Goal: Information Seeking & Learning: Learn about a topic

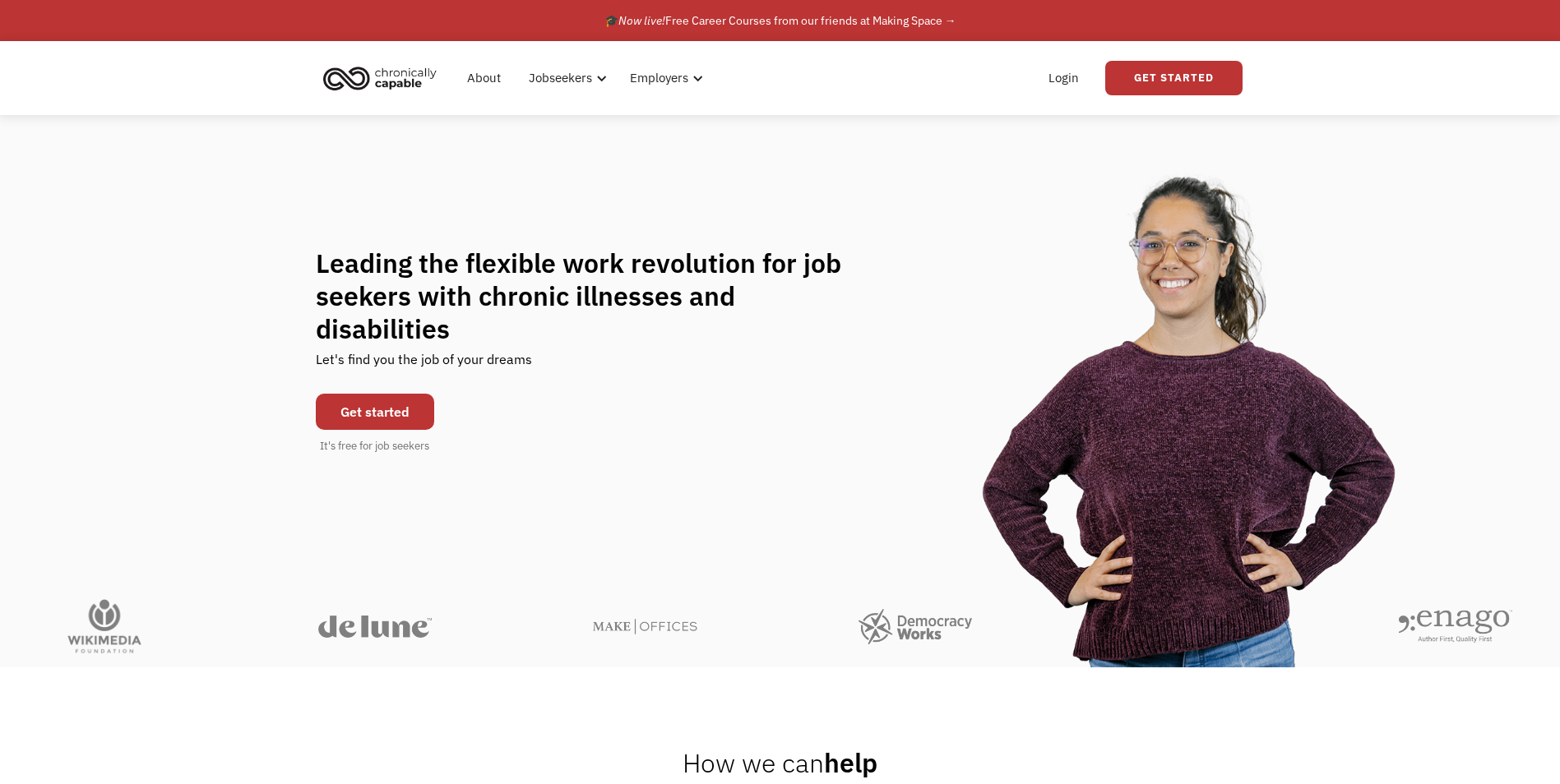
click at [406, 394] on link "Get started" at bounding box center [375, 412] width 119 height 36
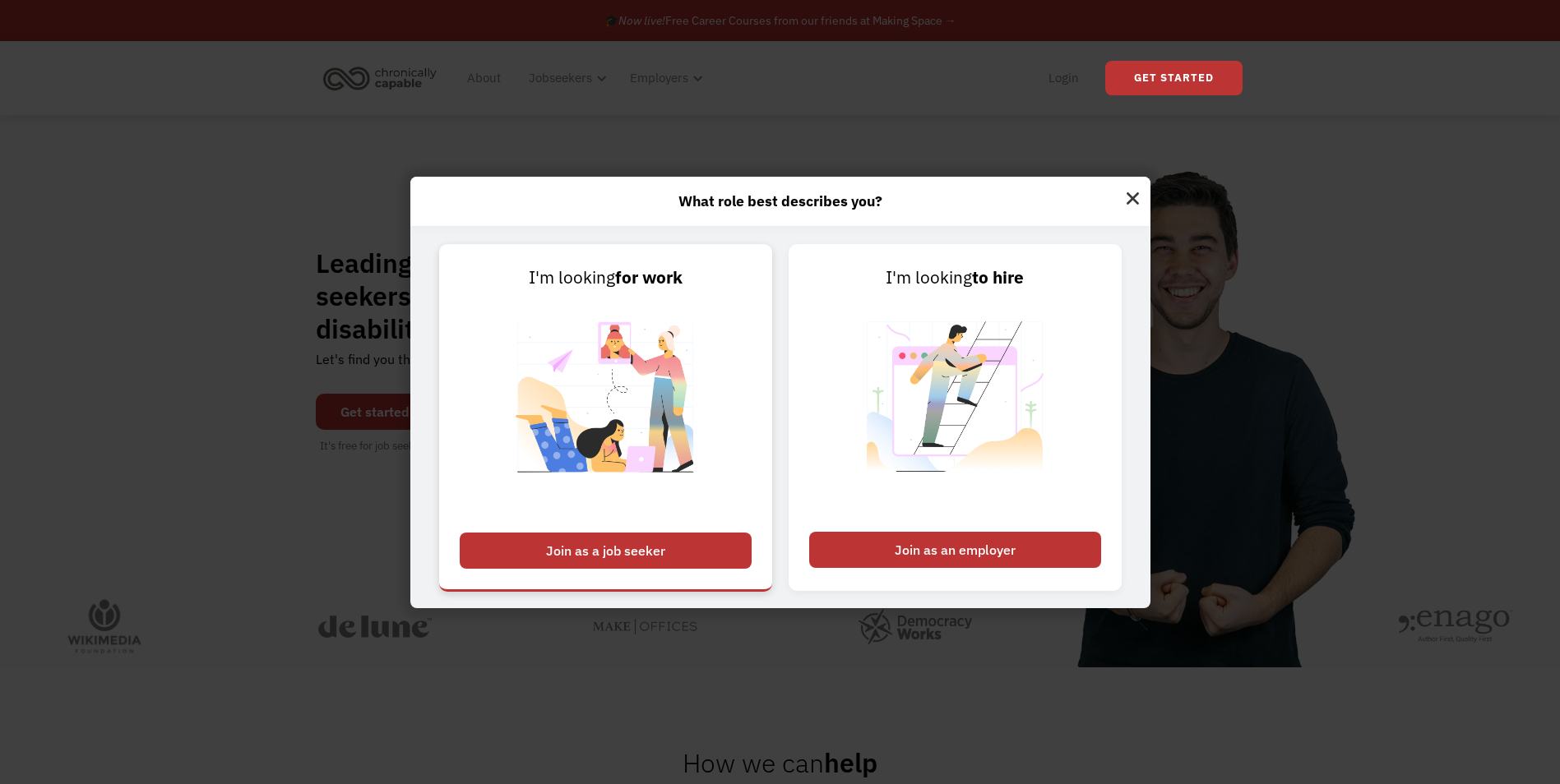
click at [555, 543] on div "Join as a job seeker" at bounding box center [605, 551] width 291 height 36
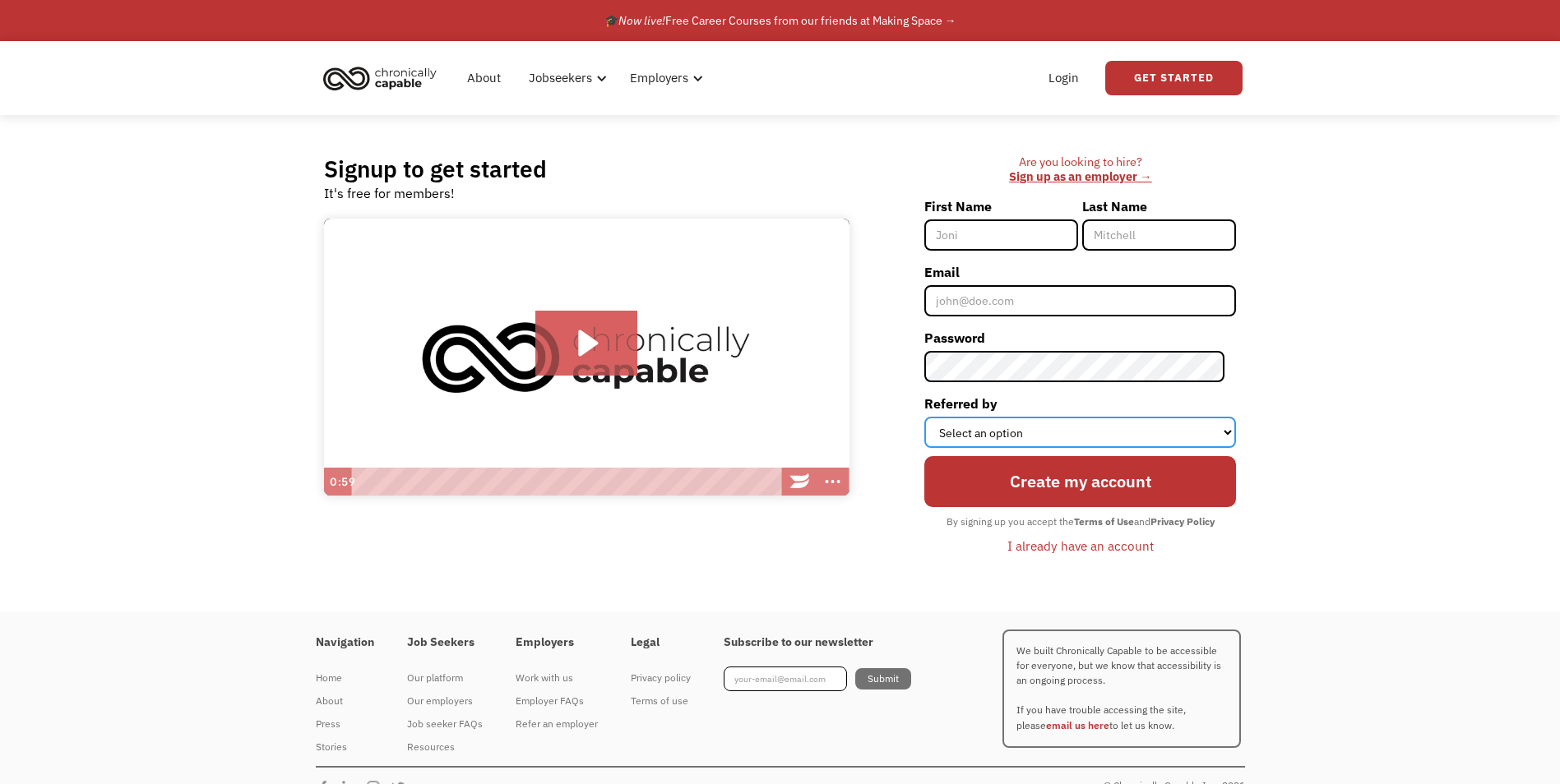
click at [1063, 439] on select "Select an option Instagram Facebook Twitter Search Engine News Article Word of …" at bounding box center [1080, 432] width 311 height 31
click at [1064, 433] on select "Select an option Instagram Facebook Twitter Search Engine News Article Word of …" at bounding box center [1080, 432] width 311 height 31
click at [471, 78] on link "About" at bounding box center [483, 78] width 53 height 52
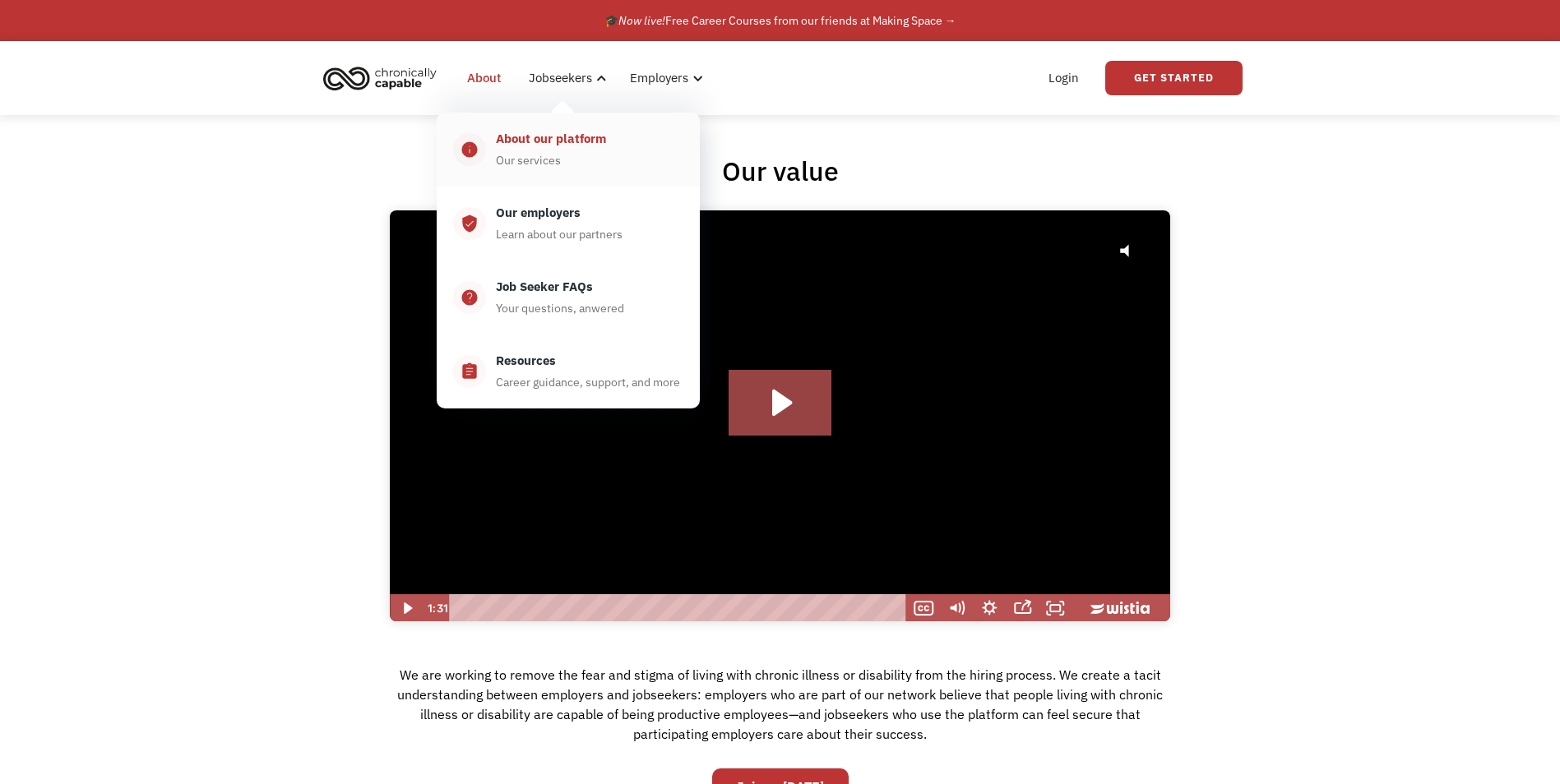
click at [598, 142] on div "About our platform" at bounding box center [551, 139] width 110 height 20
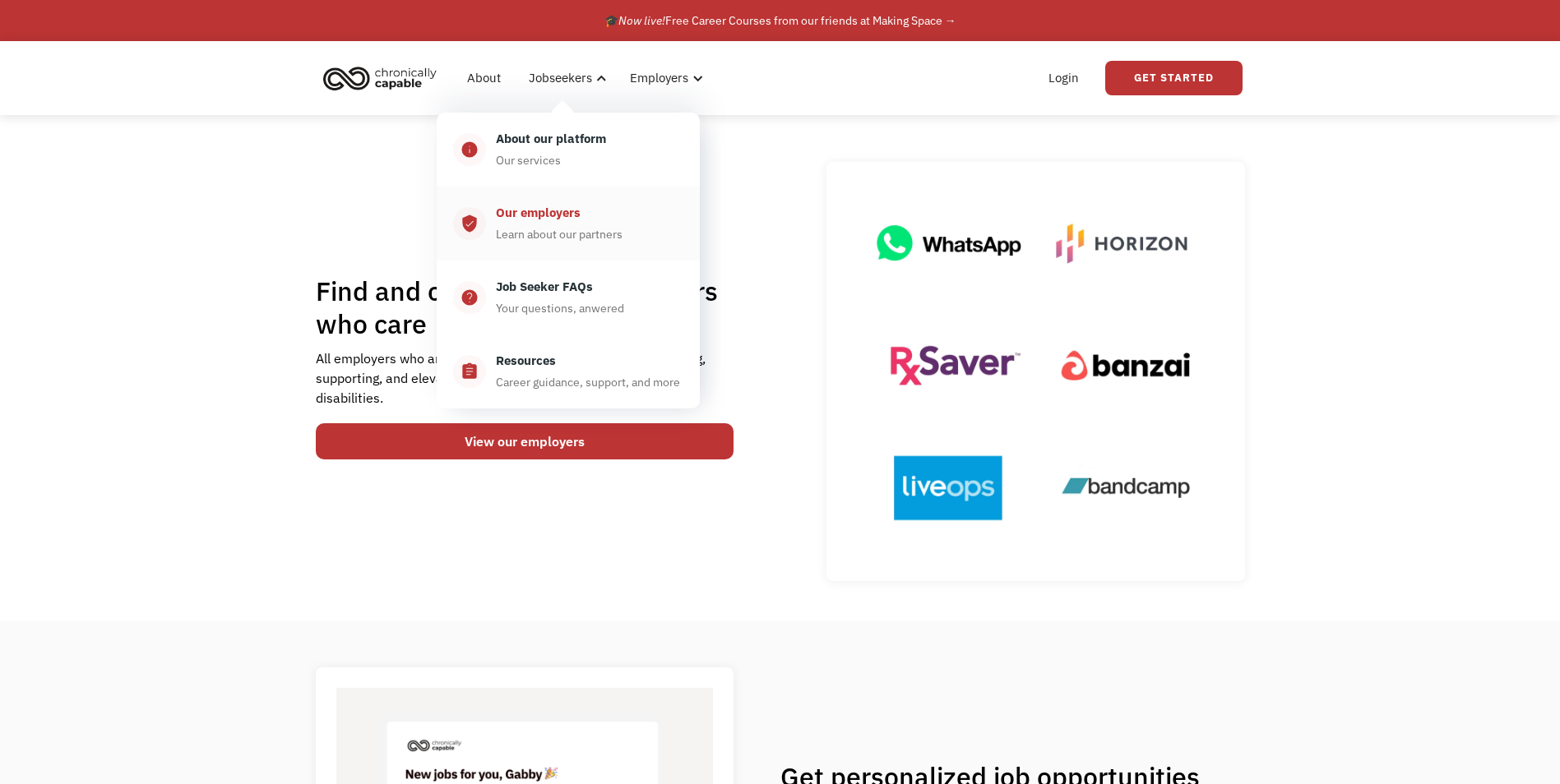
click at [577, 209] on div "Our employers" at bounding box center [537, 213] width 85 height 20
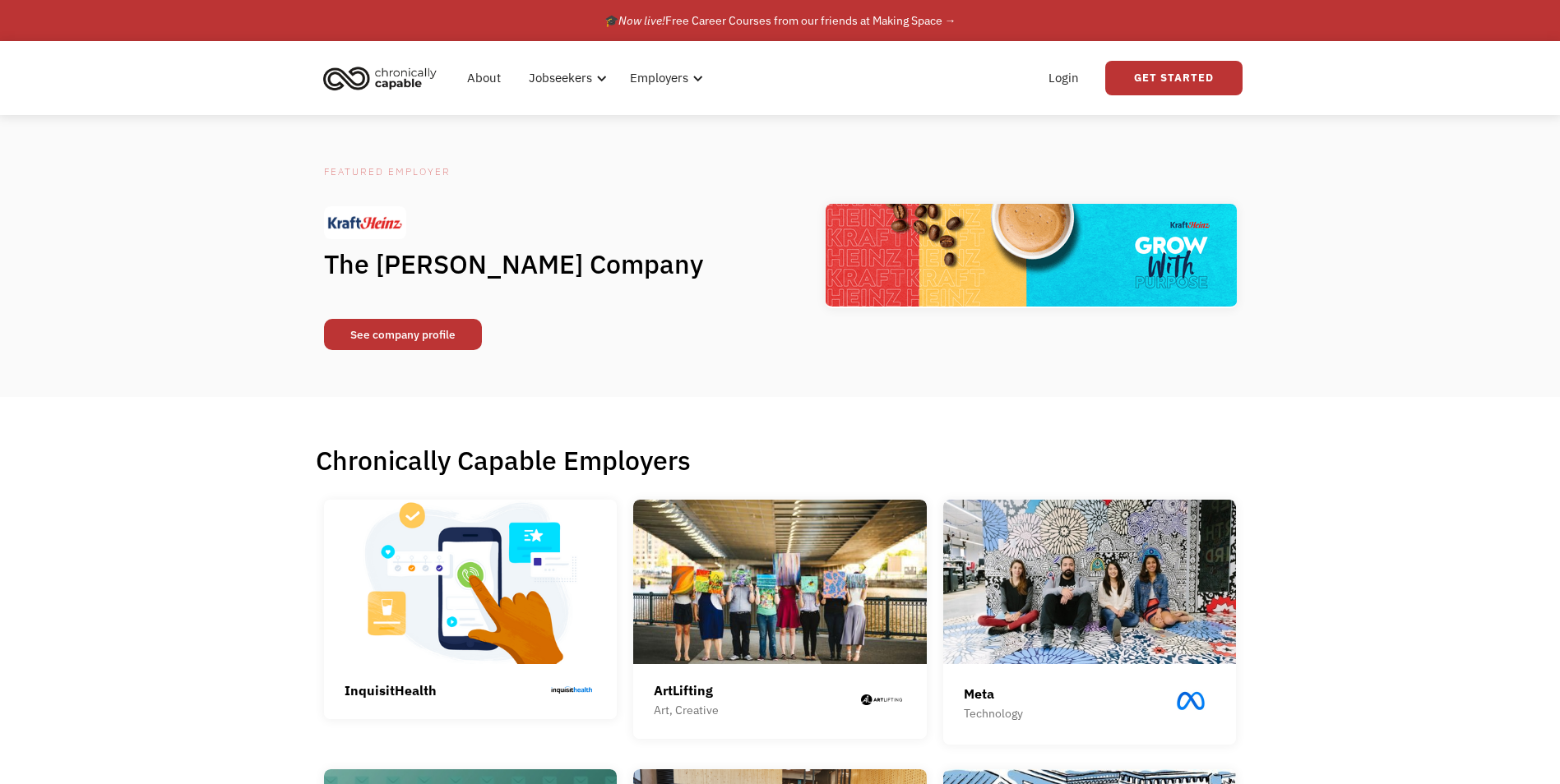
click at [414, 340] on link "See company profile" at bounding box center [403, 334] width 158 height 31
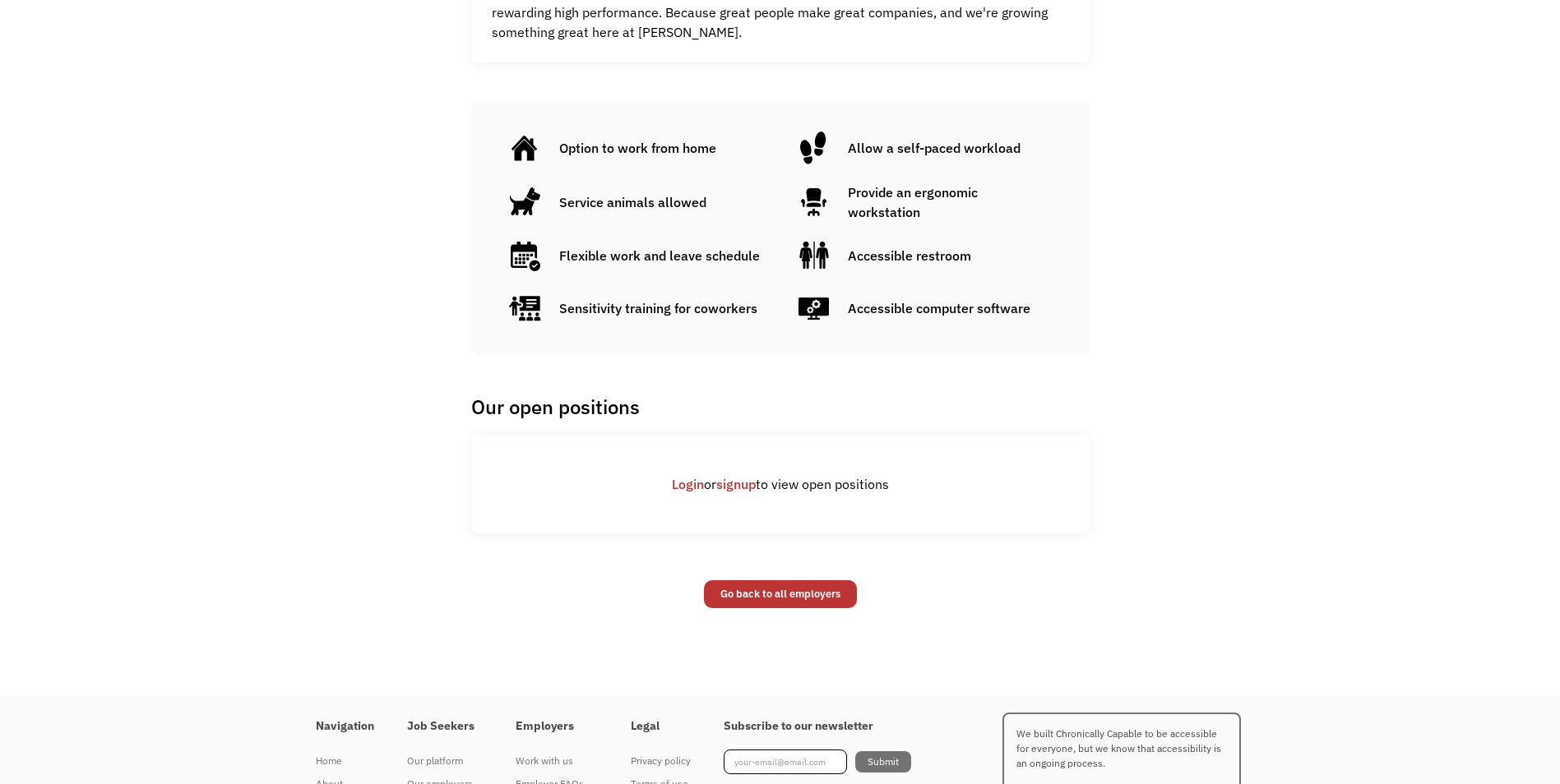
scroll to position [986, 0]
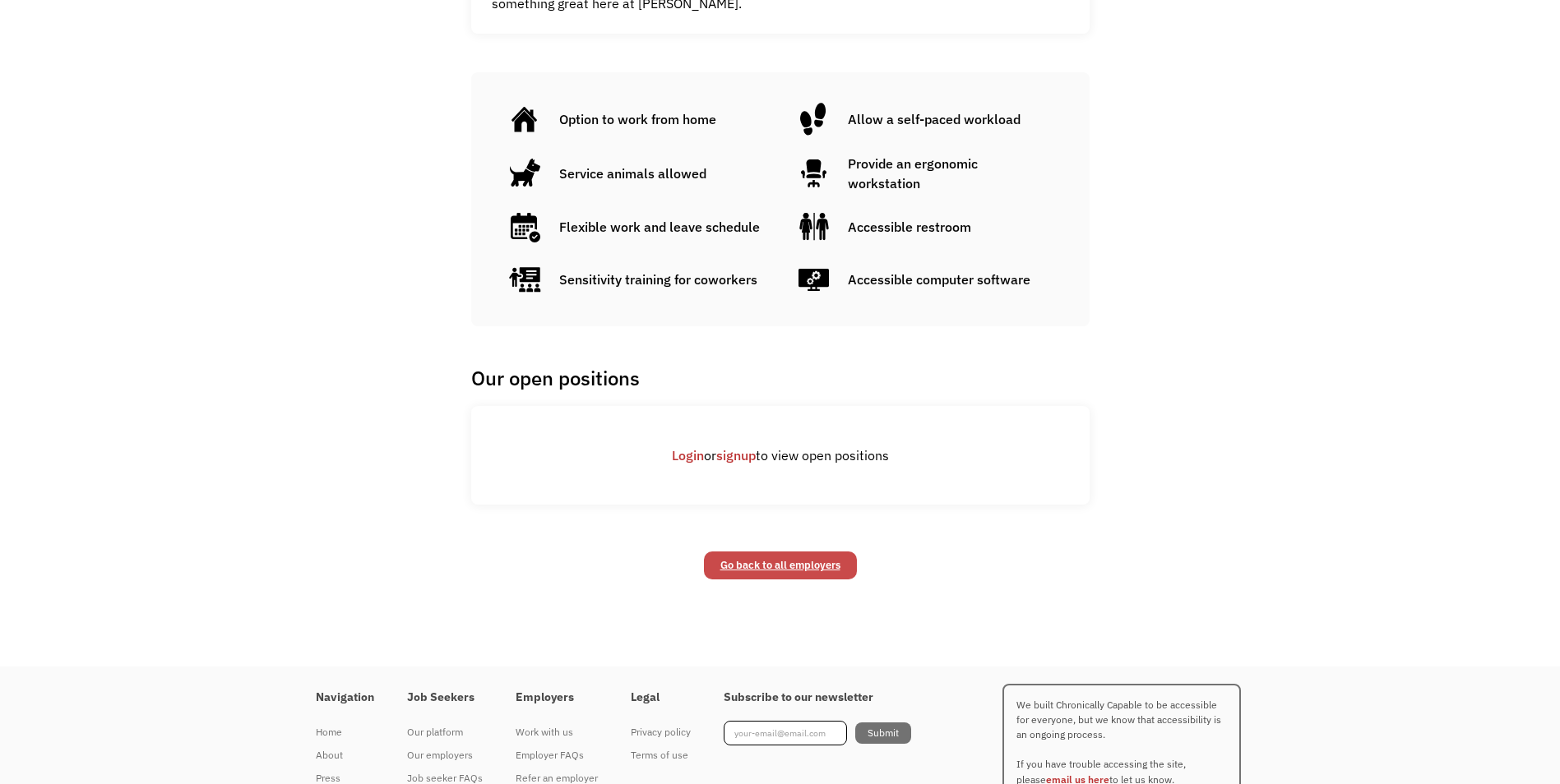
click at [778, 557] on link "Go back to all employers" at bounding box center [780, 565] width 153 height 28
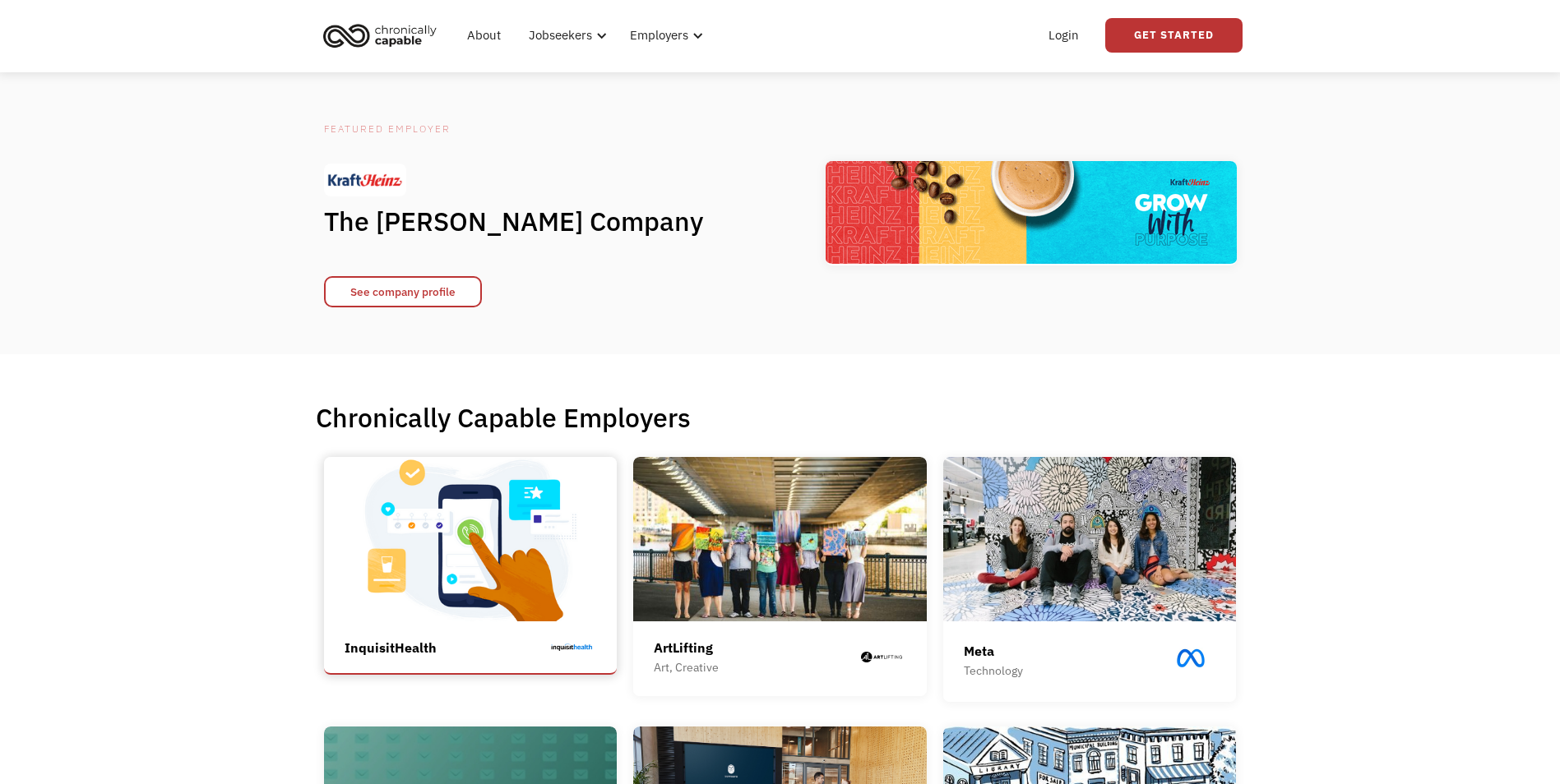
scroll to position [83, 0]
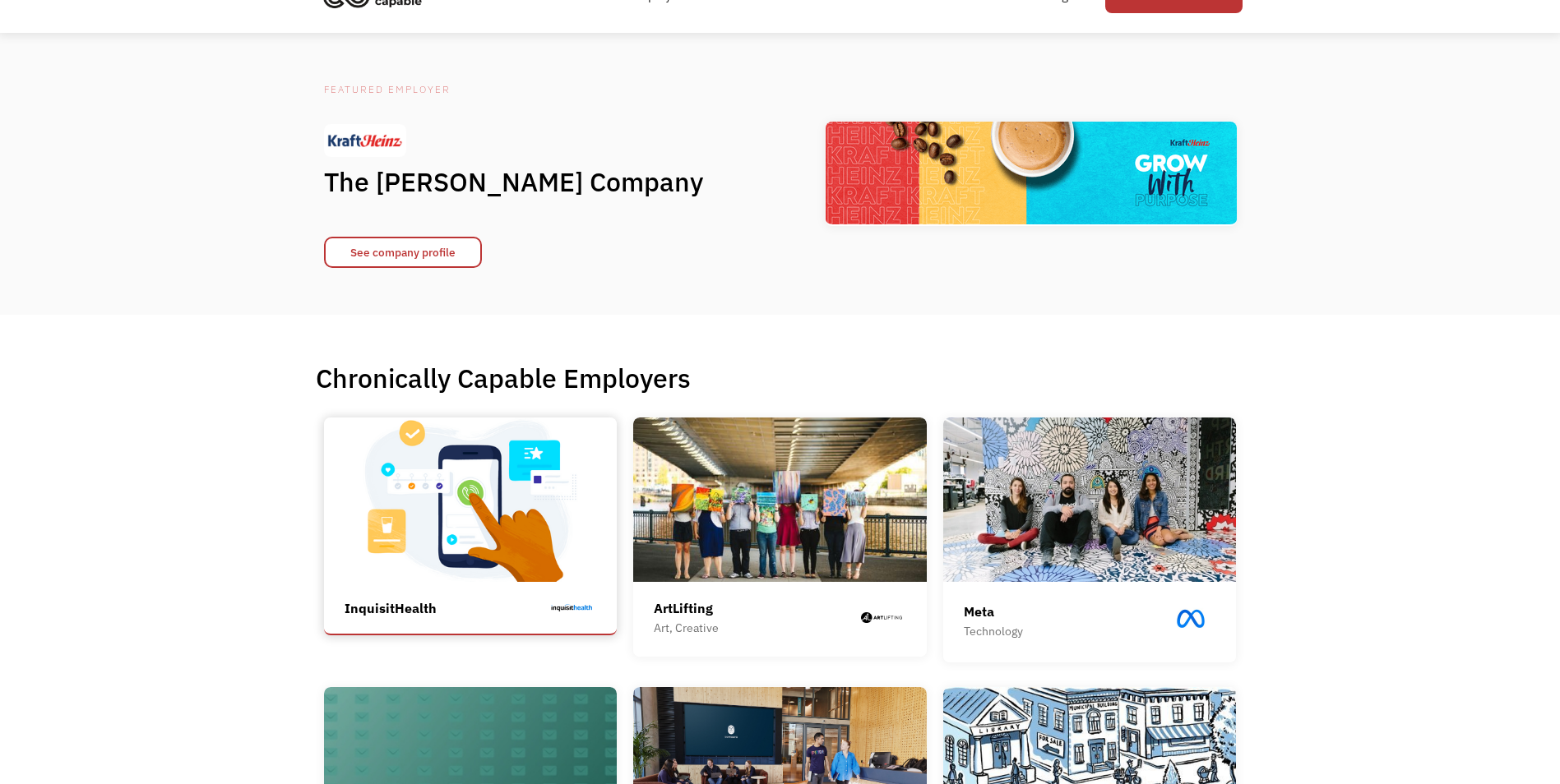
click at [525, 512] on img at bounding box center [470, 499] width 293 height 164
click at [701, 536] on img at bounding box center [780, 499] width 293 height 164
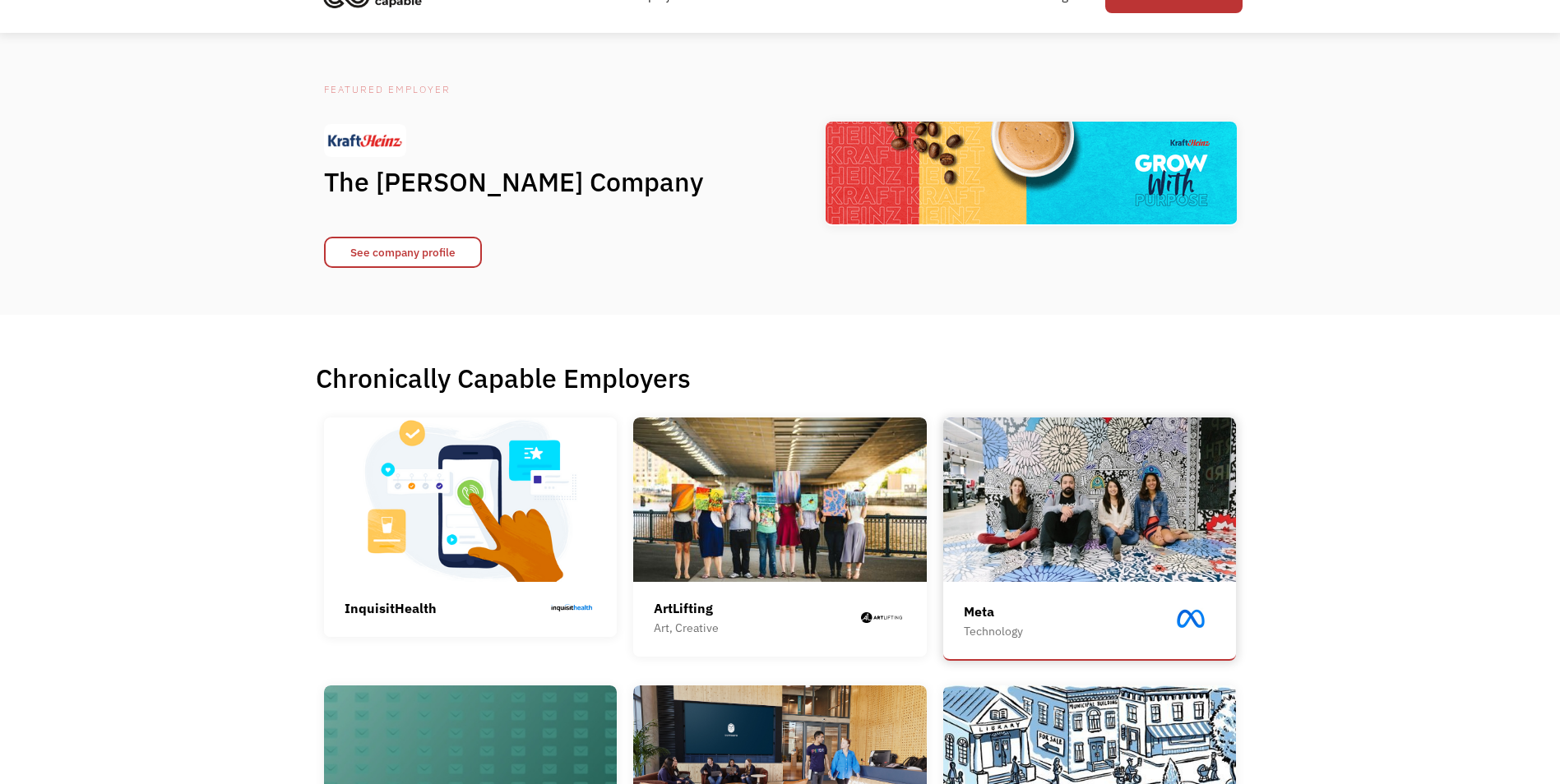
click at [1064, 544] on img at bounding box center [1089, 499] width 293 height 164
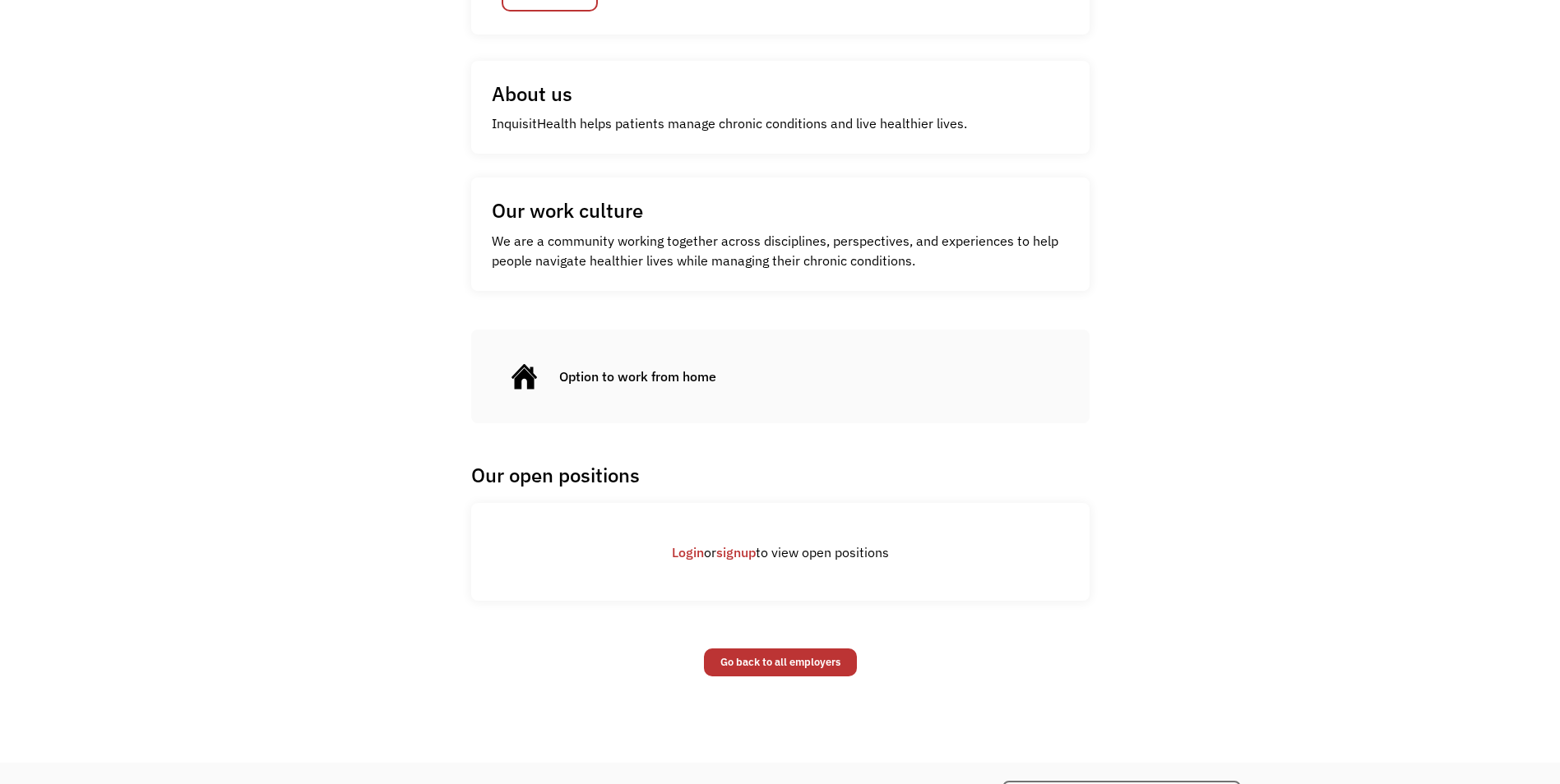
scroll to position [575, 0]
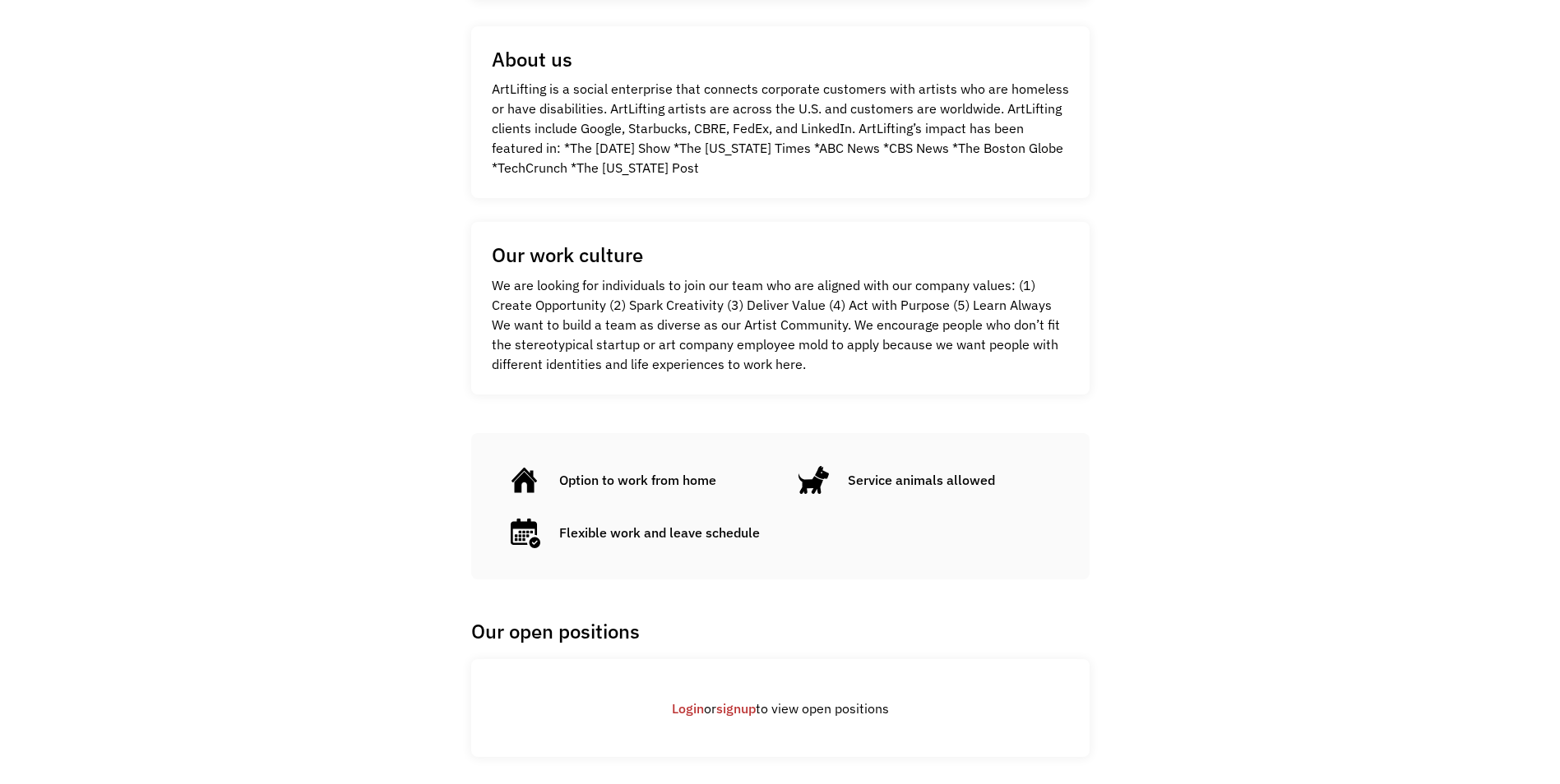
scroll to position [658, 0]
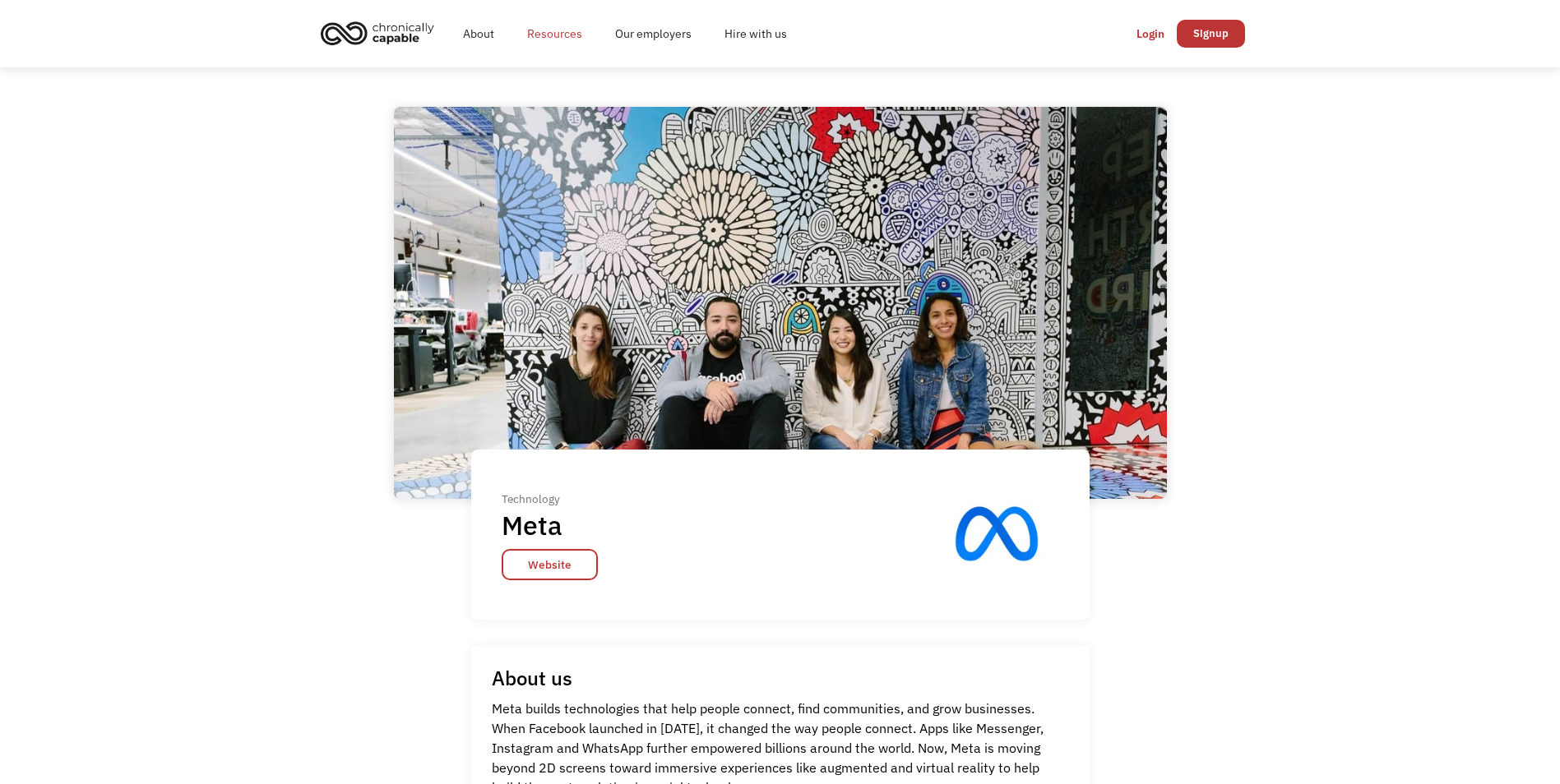
click at [547, 30] on link "Resources" at bounding box center [554, 33] width 88 height 52
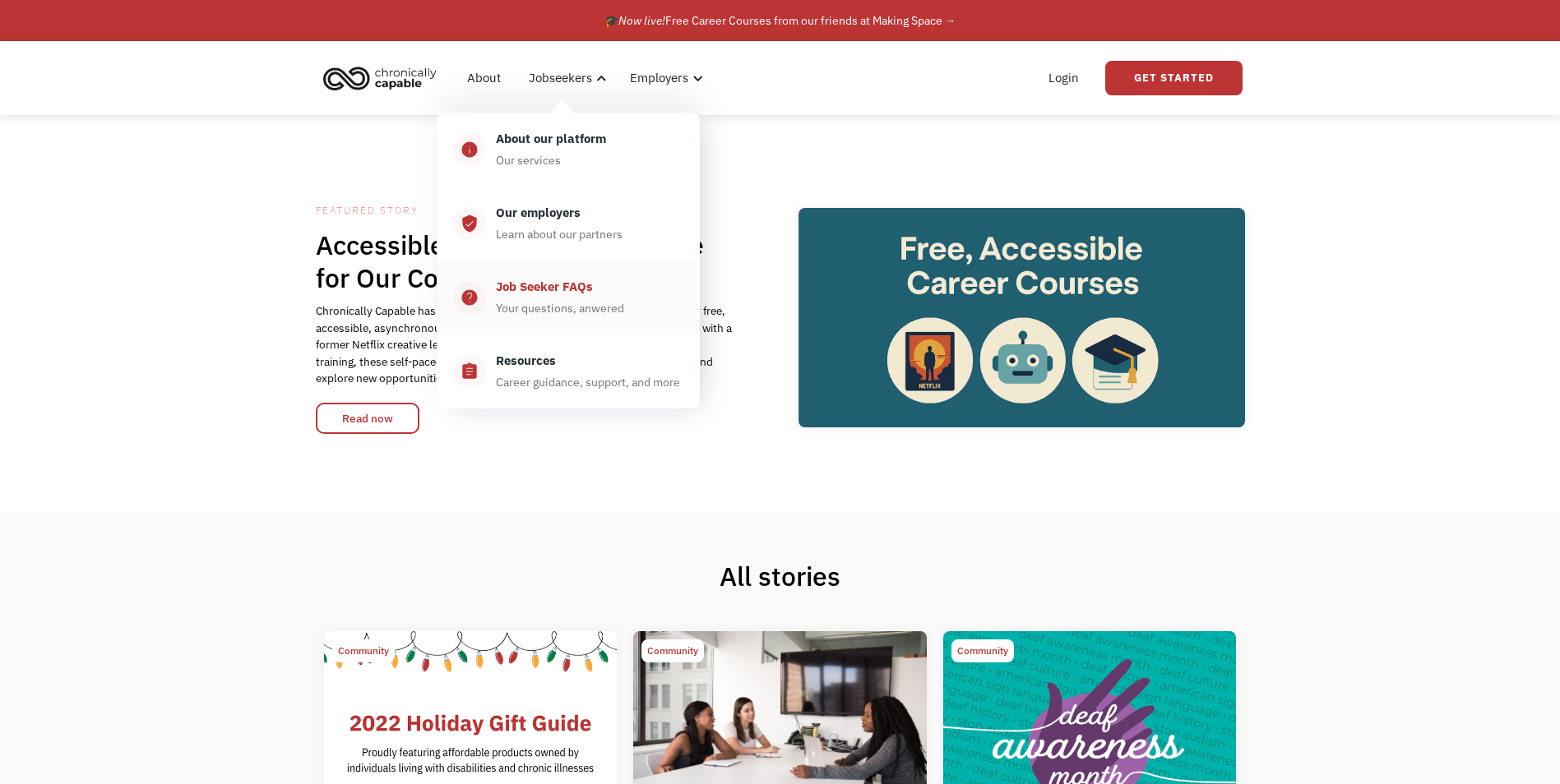
click at [568, 304] on div "Your questions, anwered" at bounding box center [559, 308] width 128 height 20
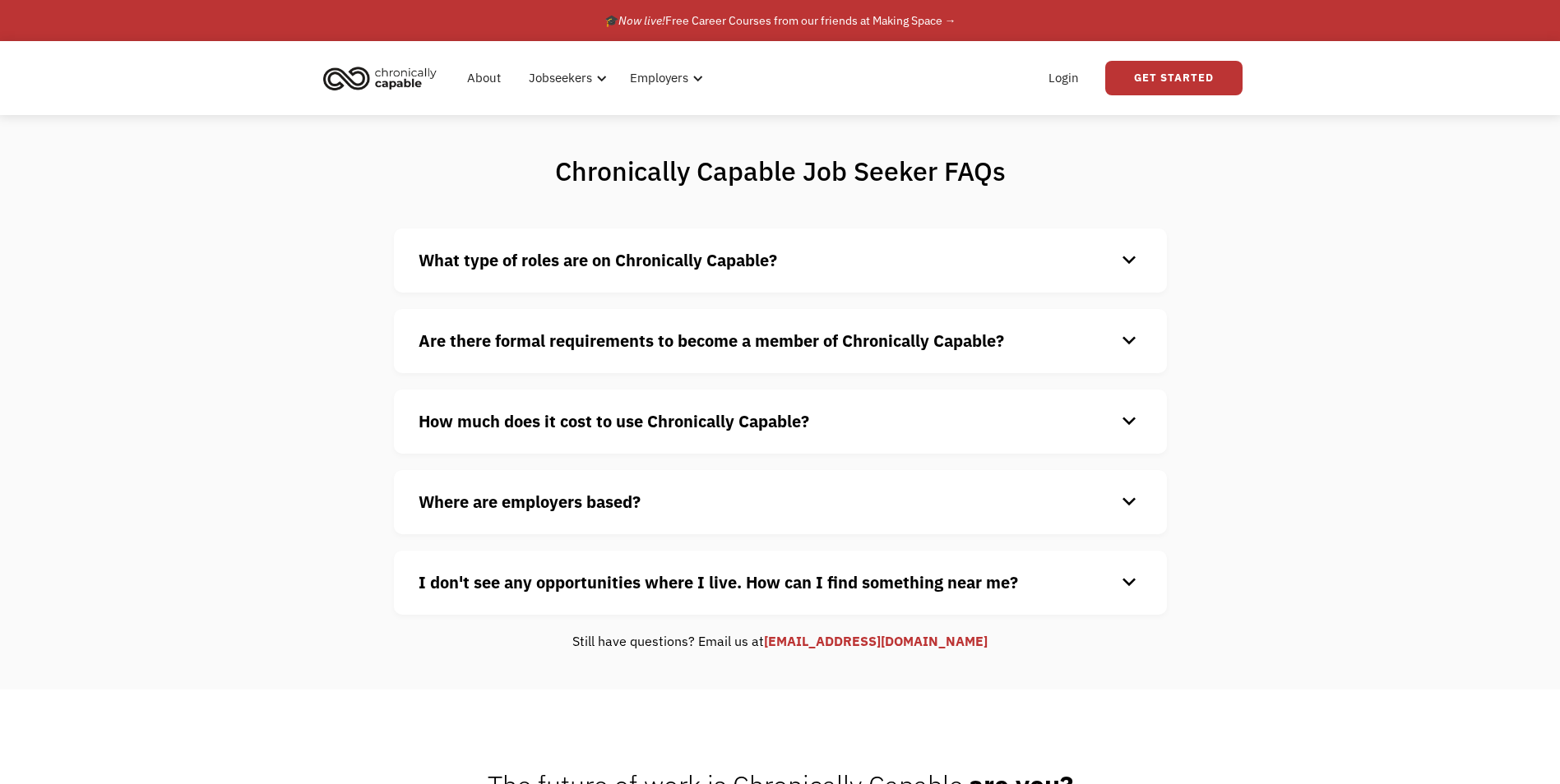
click at [588, 273] on div "What type of roles are on Chronically Capable? keyboard_arrow_down We offer a r…" at bounding box center [780, 261] width 773 height 65
click at [603, 261] on strong "What type of roles are on Chronically Capable?" at bounding box center [598, 259] width 359 height 22
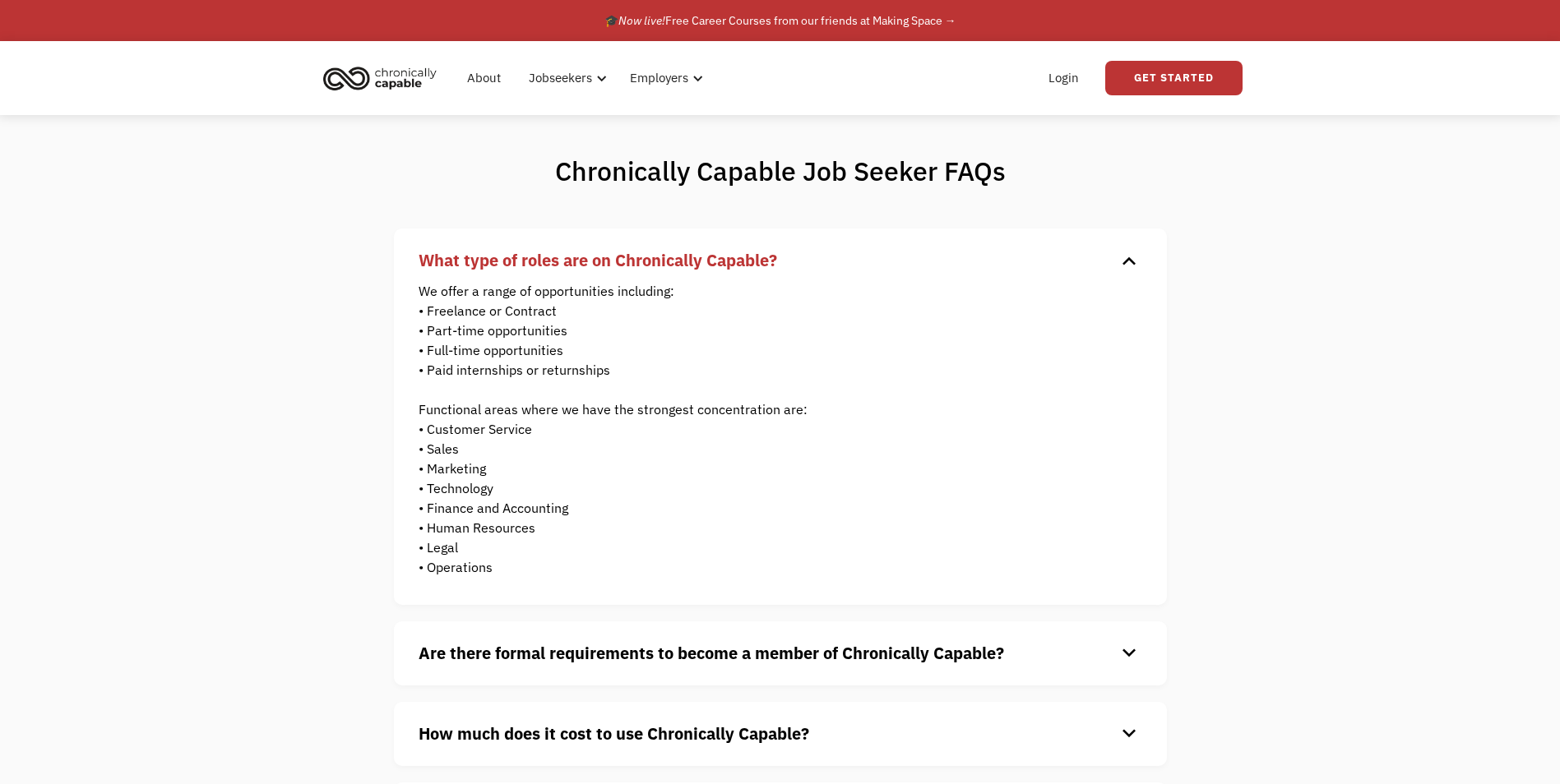
click at [367, 378] on div "Chronically Capable Job Seeker FAQs What type of roles are on Chronically Capab…" at bounding box center [780, 558] width 1560 height 887
click at [602, 662] on strong "Are there formal requirements to become a member of Chronically Capable?" at bounding box center [711, 652] width 586 height 22
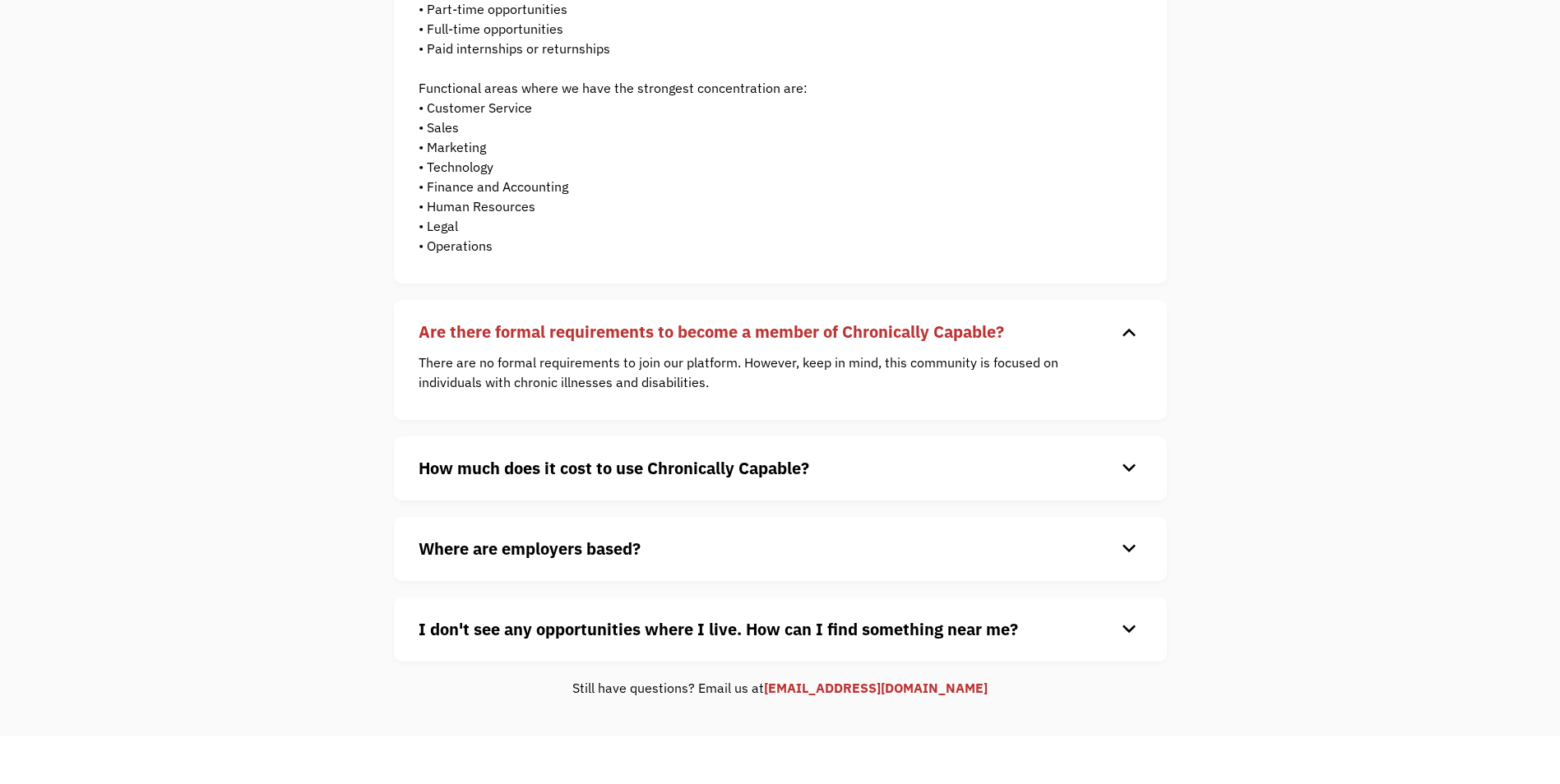
scroll to position [328, 0]
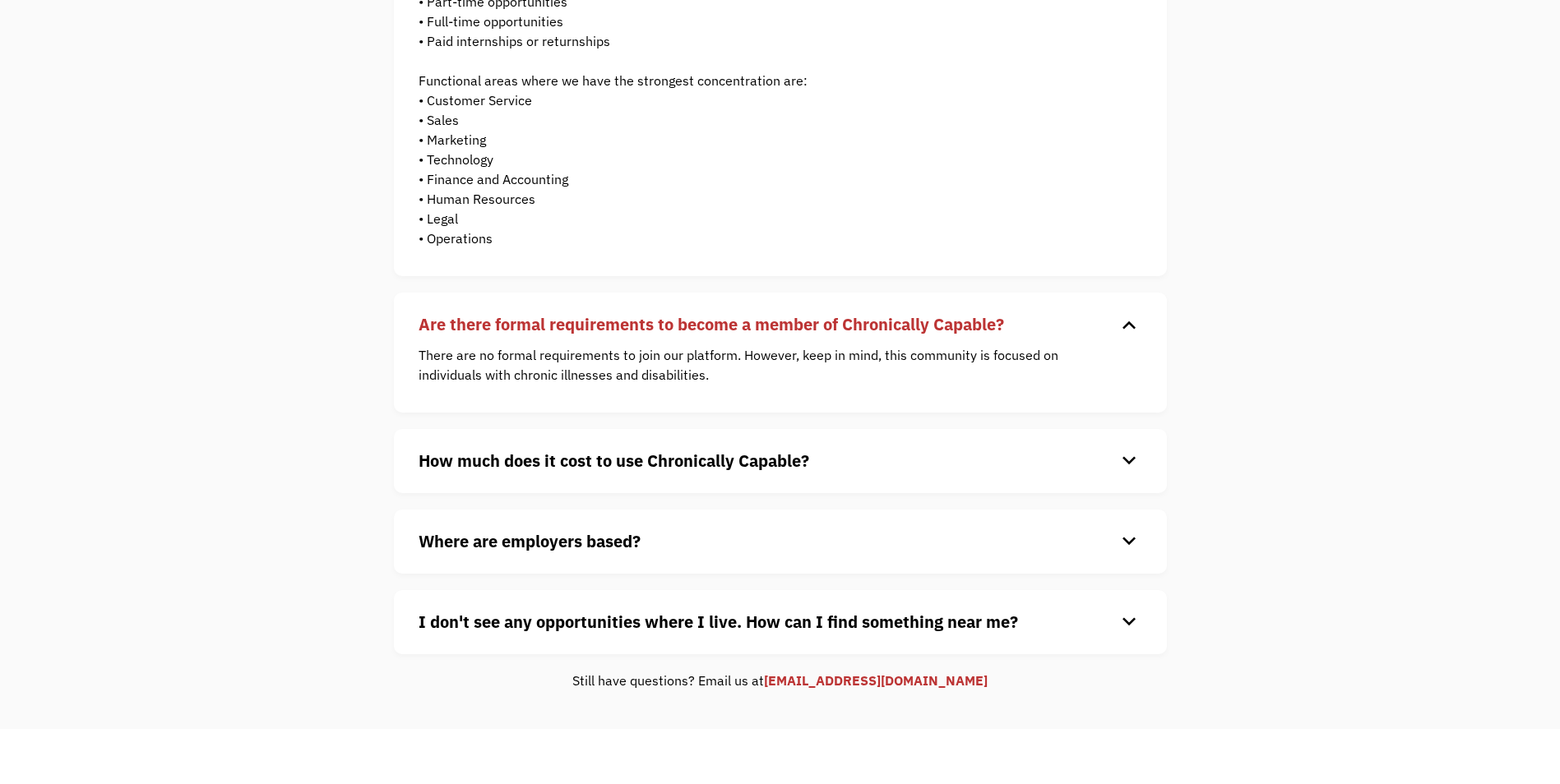
click at [596, 462] on strong "How much does it cost to use Chronically Capable?" at bounding box center [613, 460] width 390 height 22
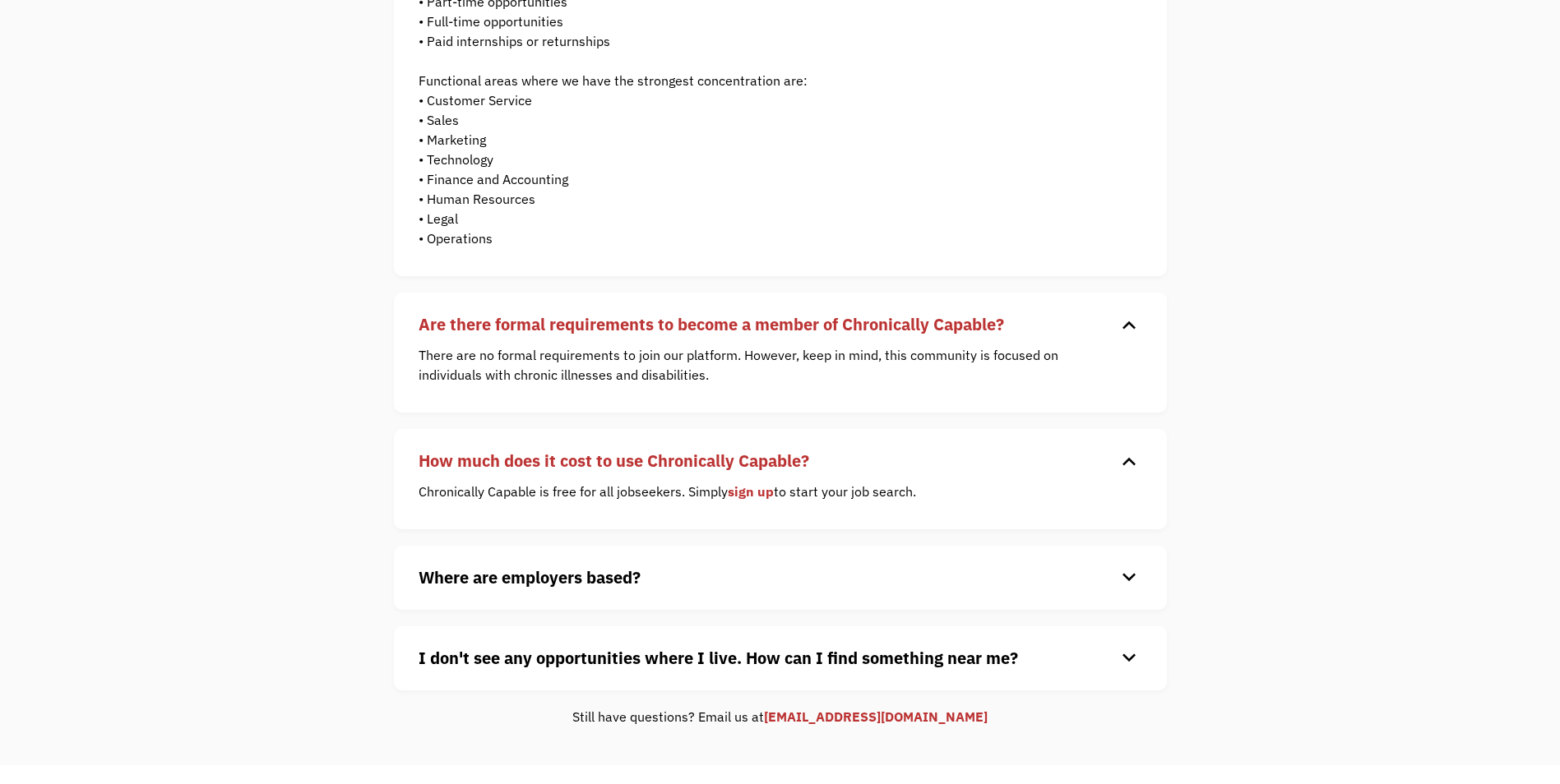
click at [555, 585] on strong "Where are employers based?" at bounding box center [530, 577] width 222 height 22
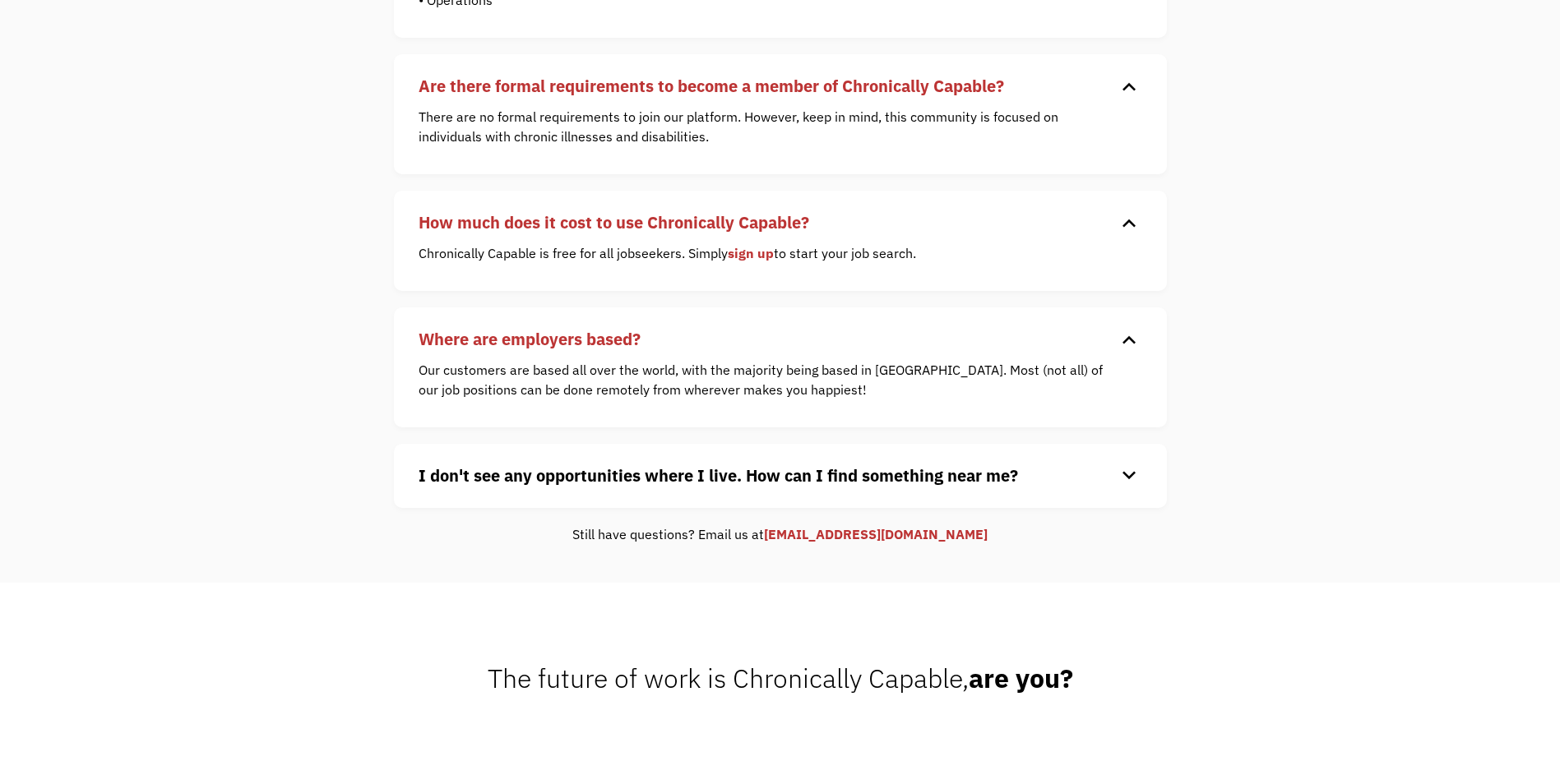
scroll to position [575, 0]
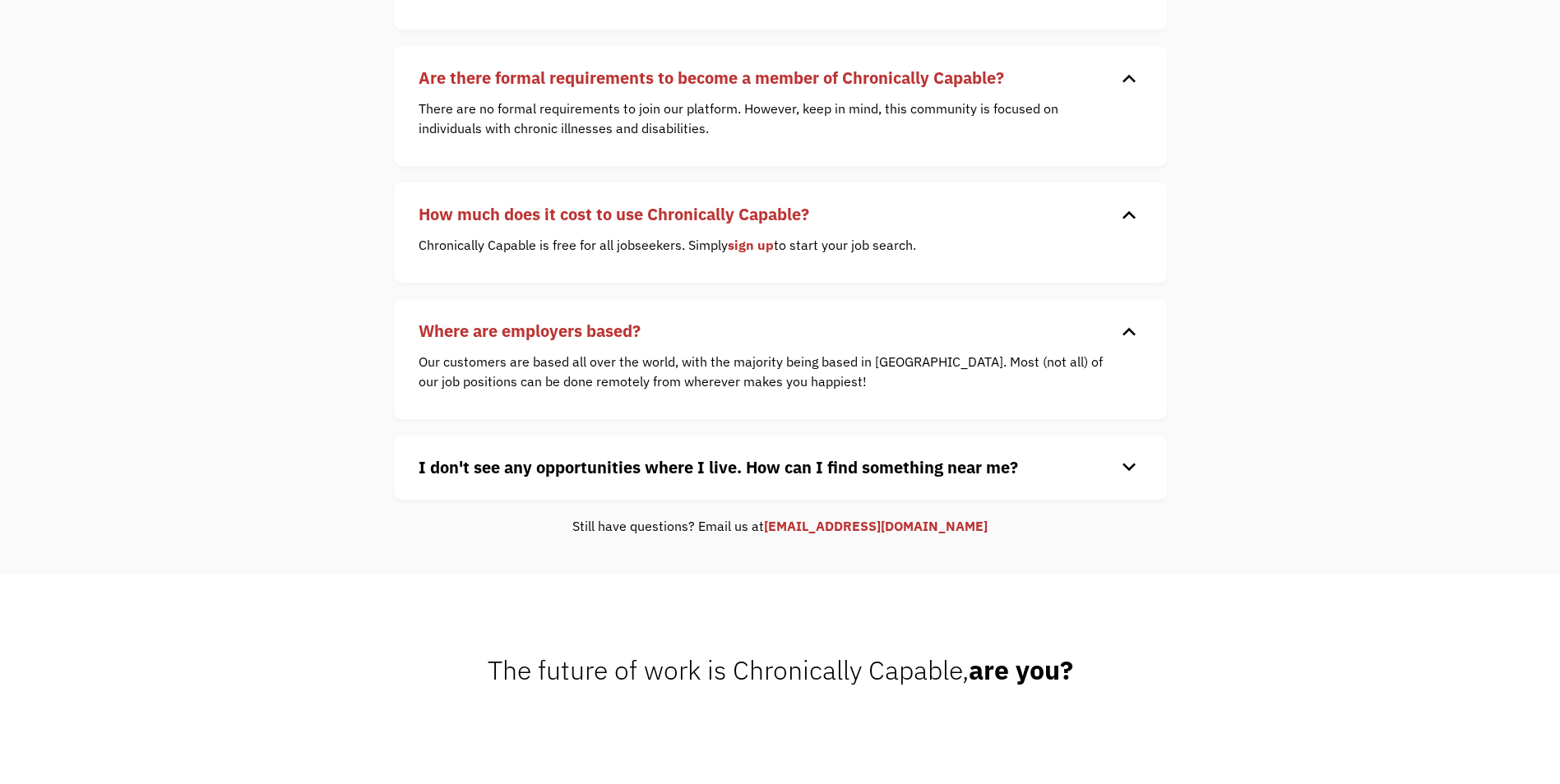
click at [693, 460] on strong "I don't see any opportunities where I live. How can I find something near me?" at bounding box center [718, 467] width 599 height 22
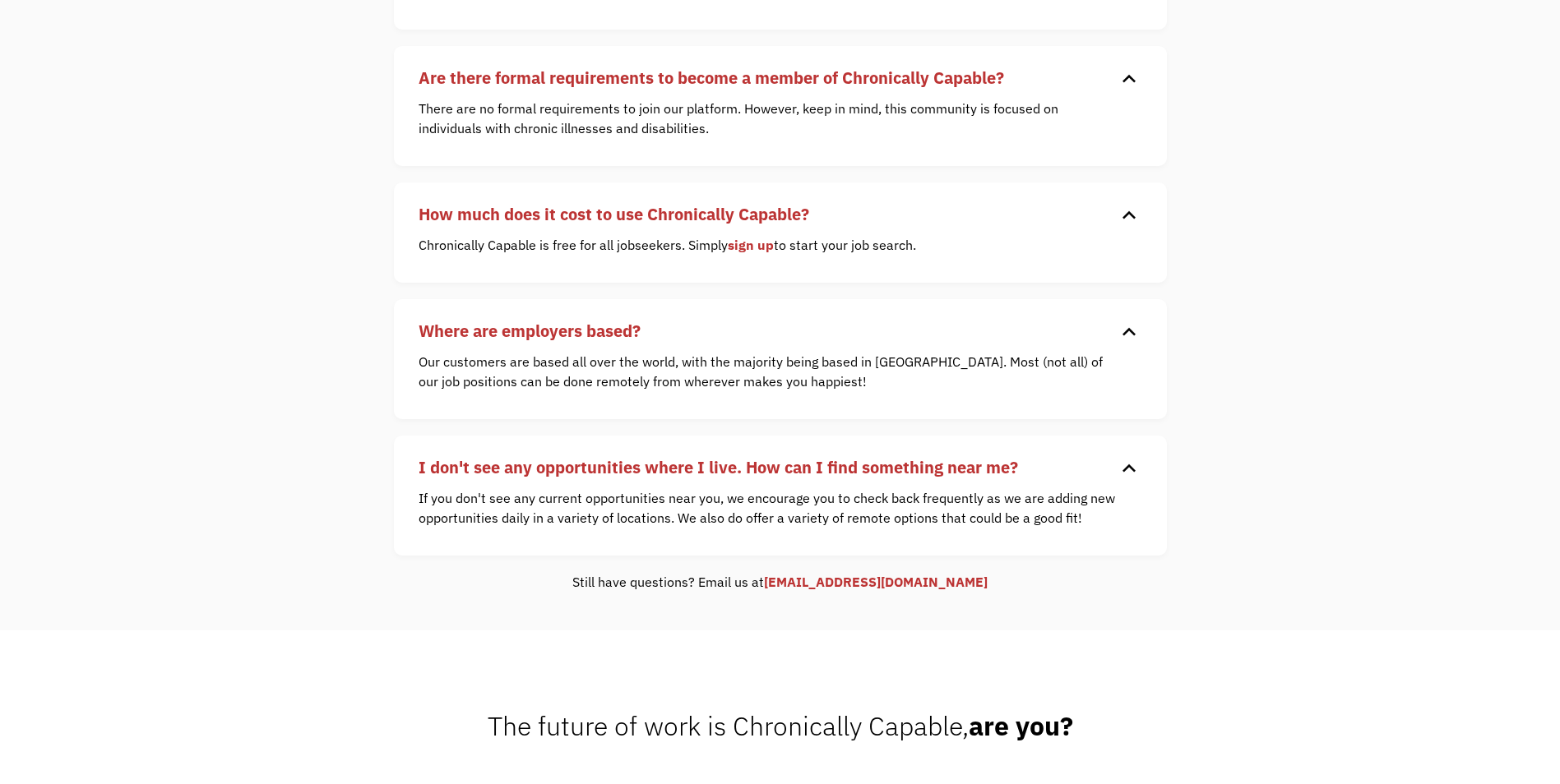
click at [678, 474] on strong "I don't see any opportunities where I live. How can I find something near me?" at bounding box center [718, 467] width 599 height 22
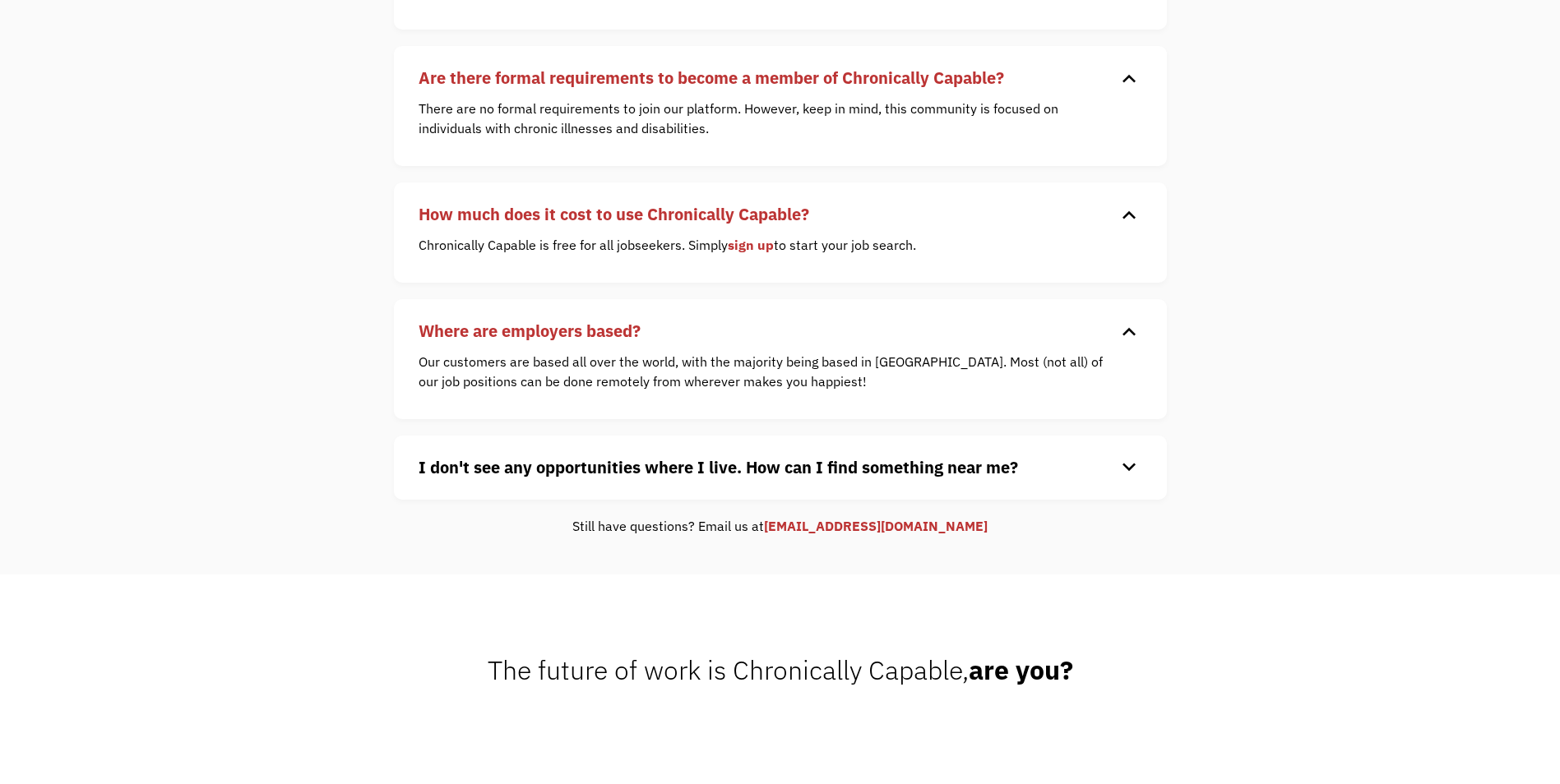
click at [678, 474] on strong "I don't see any opportunities where I live. How can I find something near me?" at bounding box center [718, 467] width 599 height 22
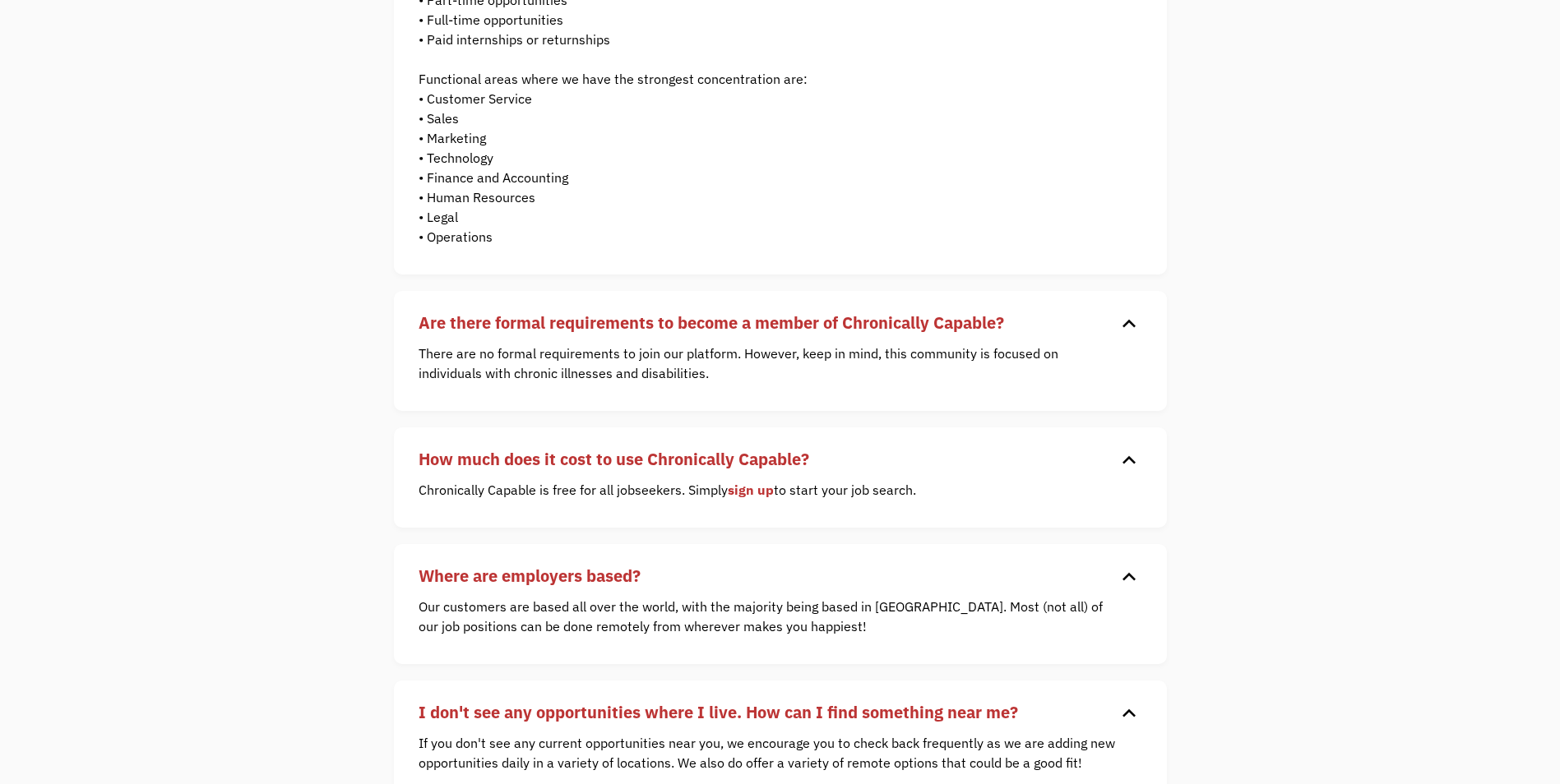
scroll to position [0, 0]
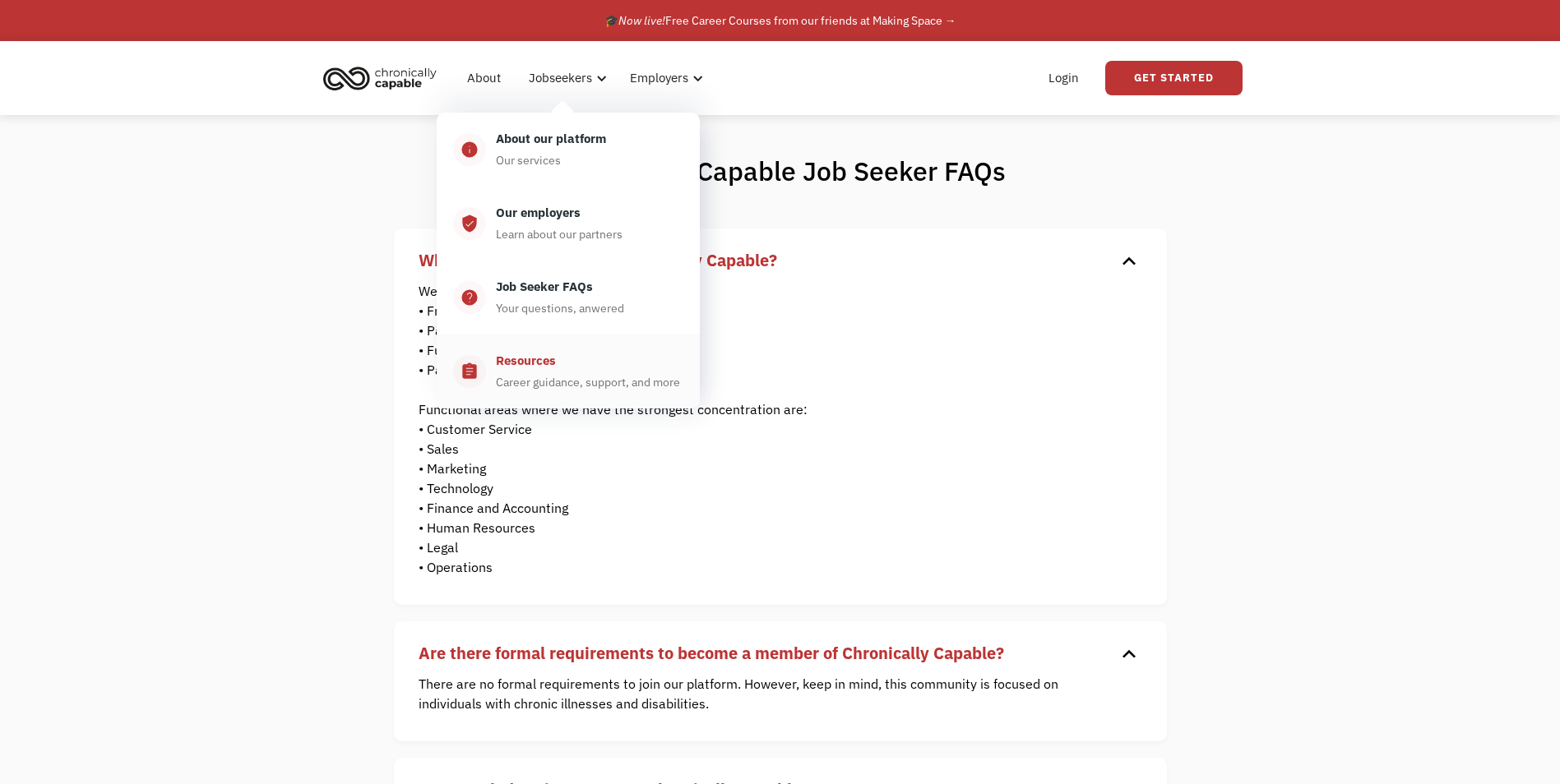
click at [558, 373] on div "Career guidance, support, and more" at bounding box center [588, 382] width 184 height 20
